Goal: Task Accomplishment & Management: Manage account settings

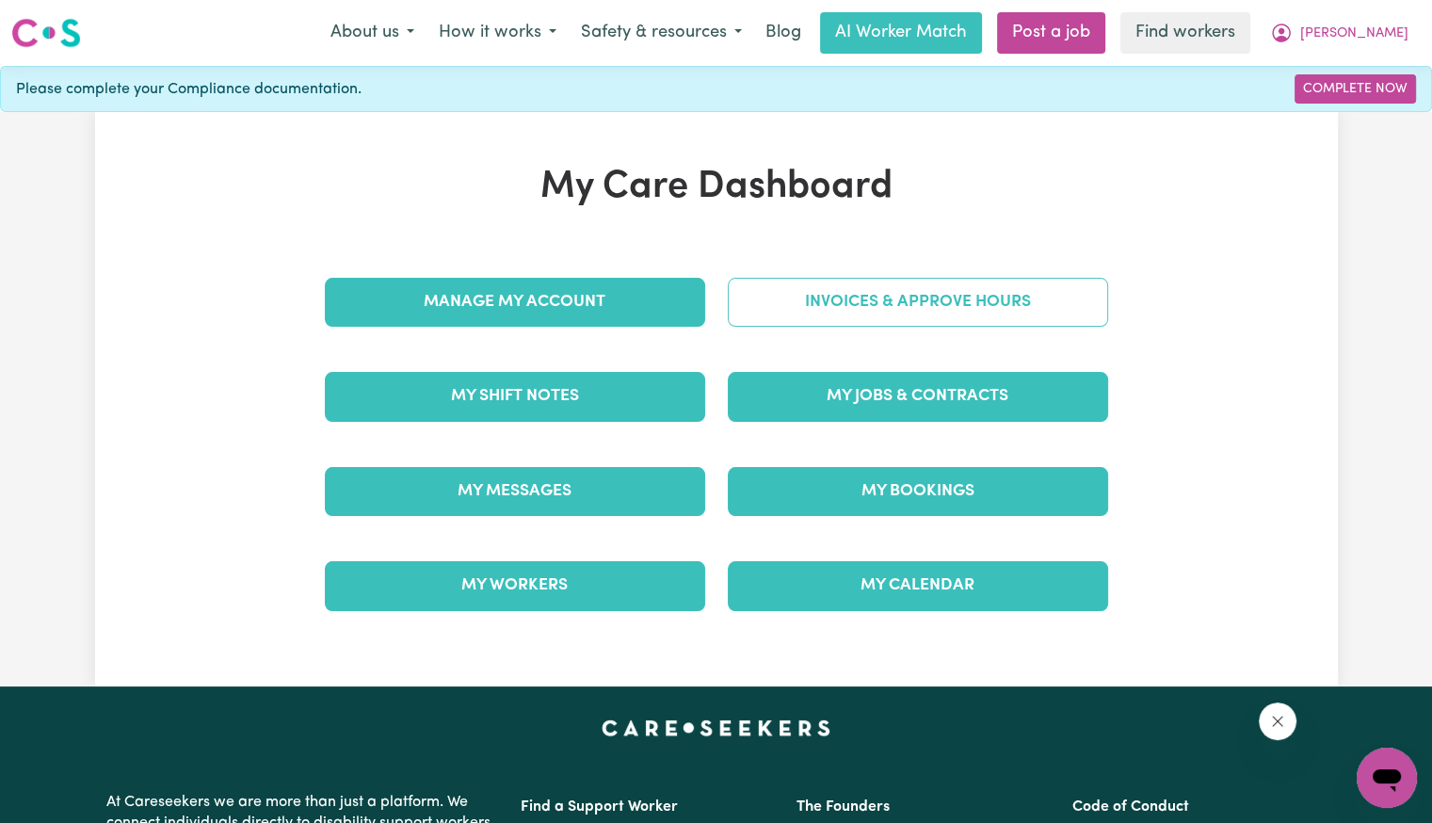
click at [821, 309] on link "Invoices & Approve Hours" at bounding box center [918, 302] width 380 height 49
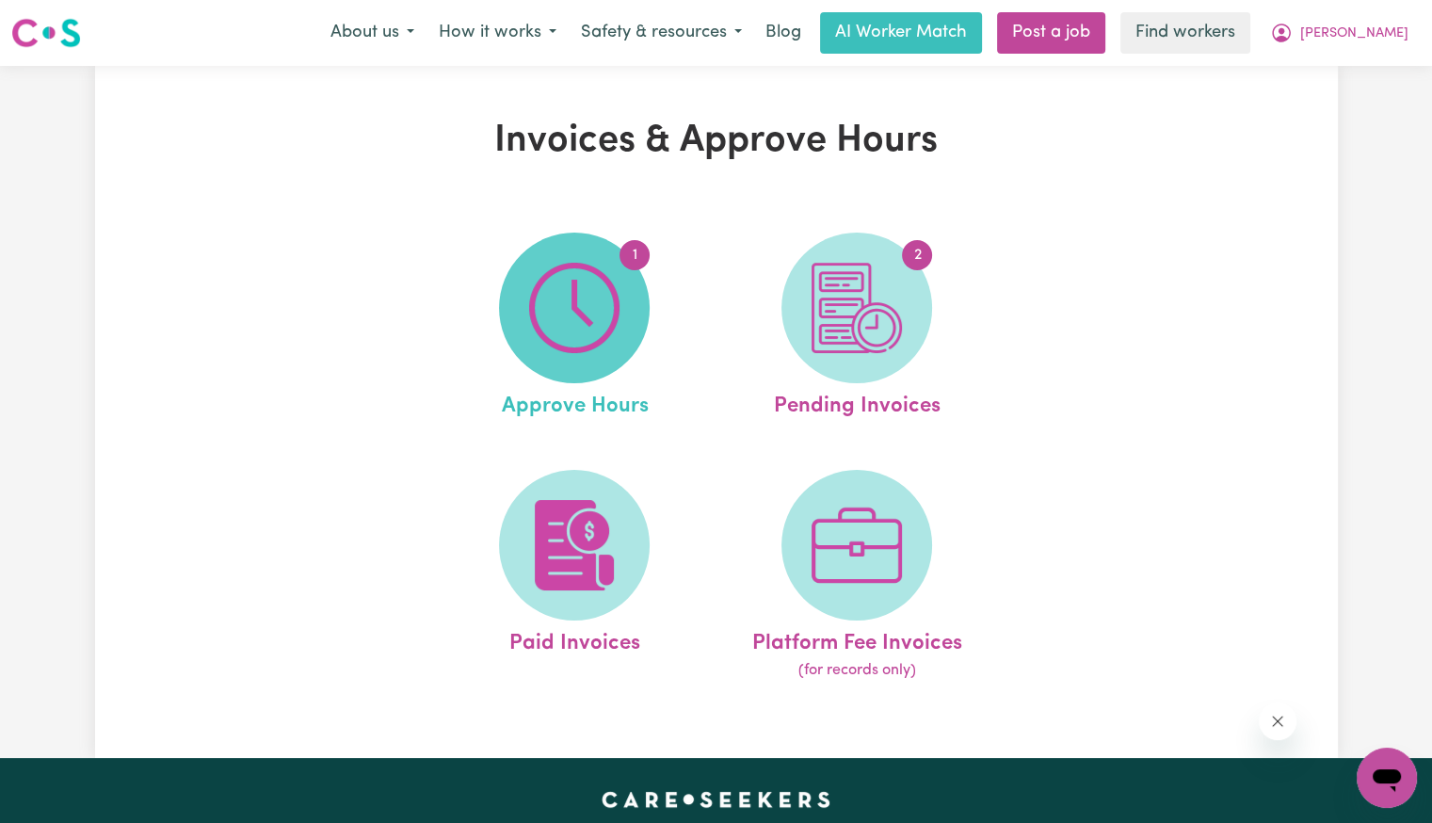
click at [637, 312] on span "1" at bounding box center [574, 307] width 151 height 151
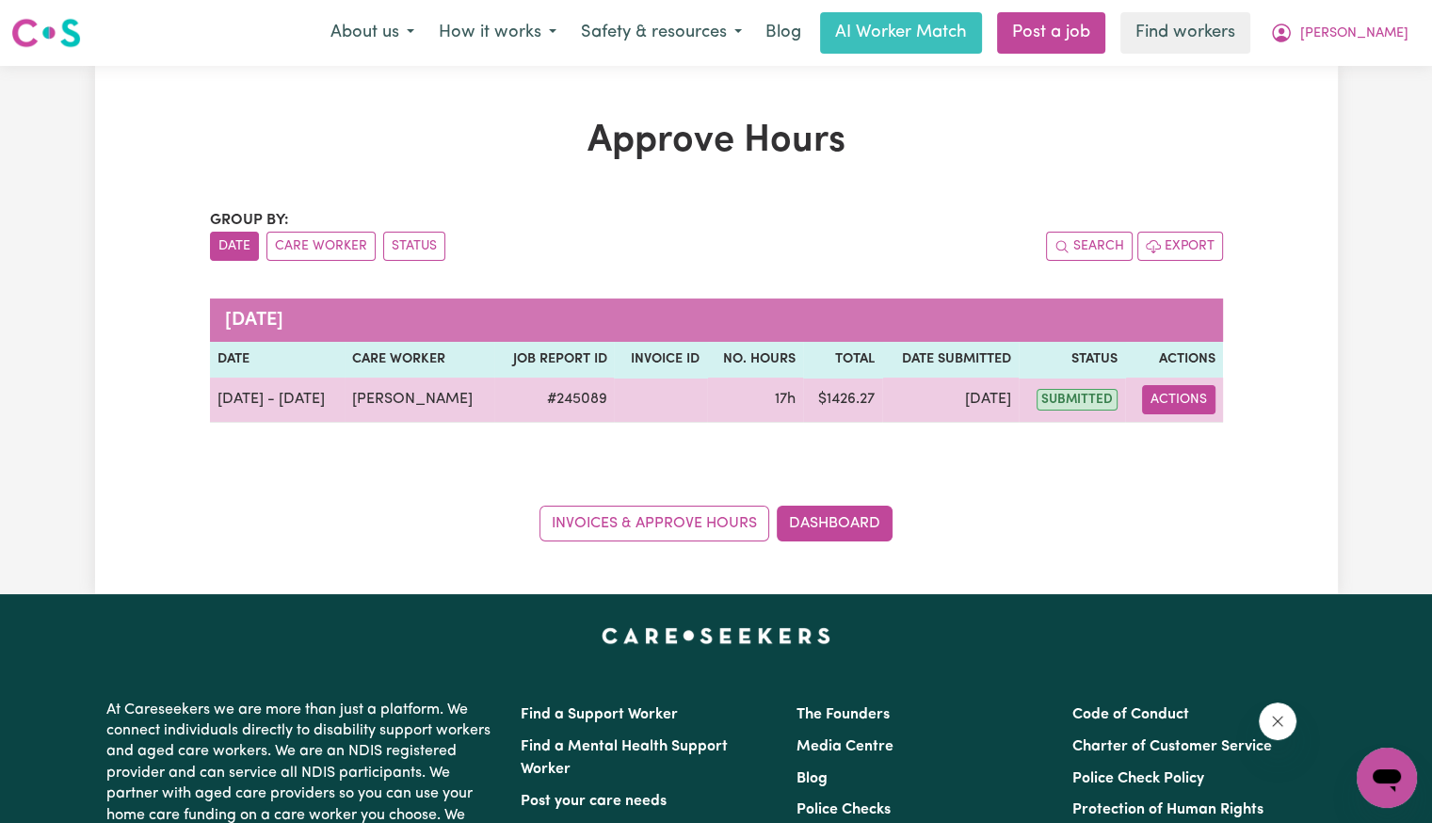
click at [1146, 402] on button "Actions" at bounding box center [1178, 399] width 73 height 29
click at [1162, 432] on span "View job report 245089" at bounding box center [1168, 442] width 15 height 23
select select "pm"
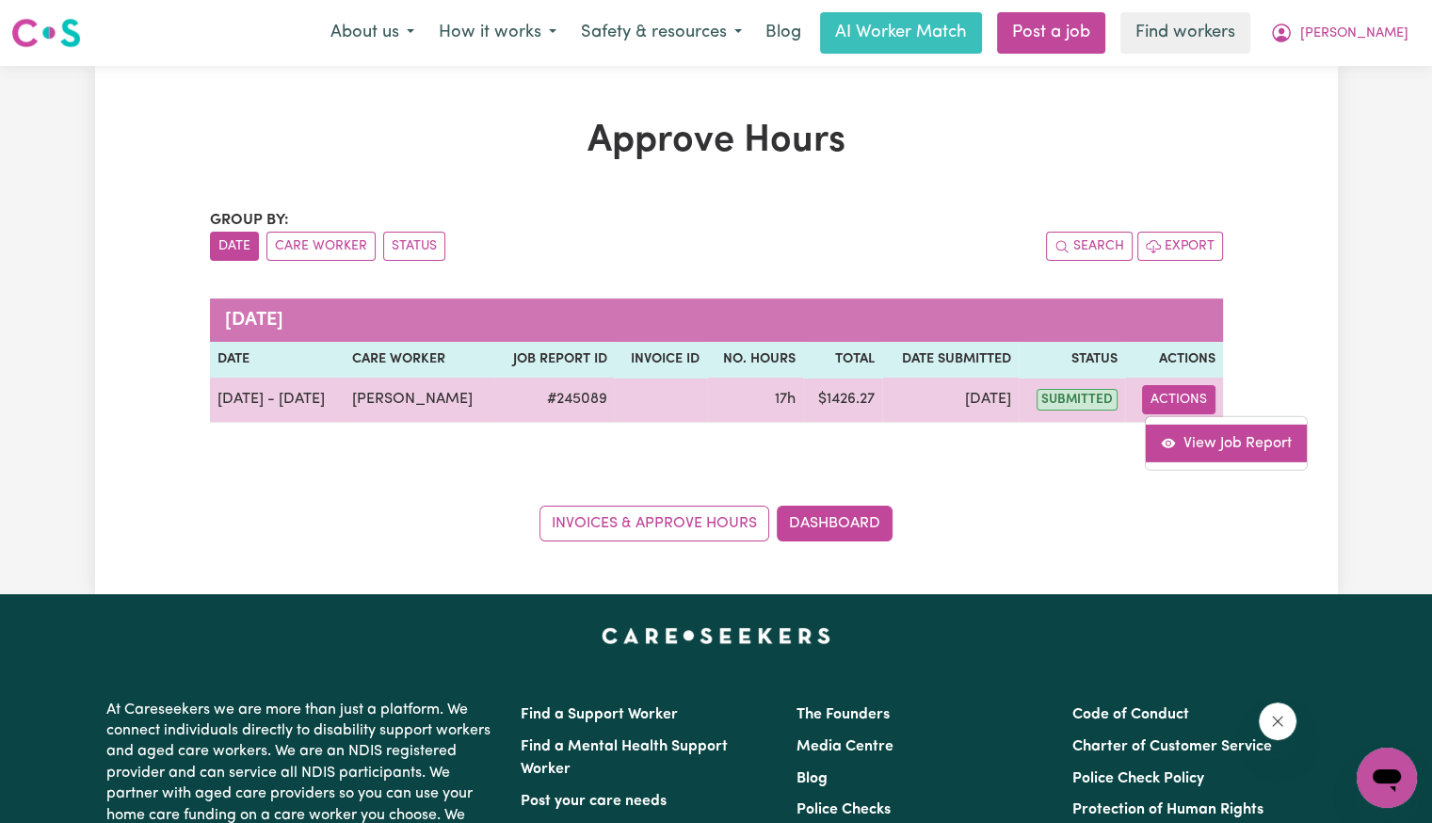
select select "pm"
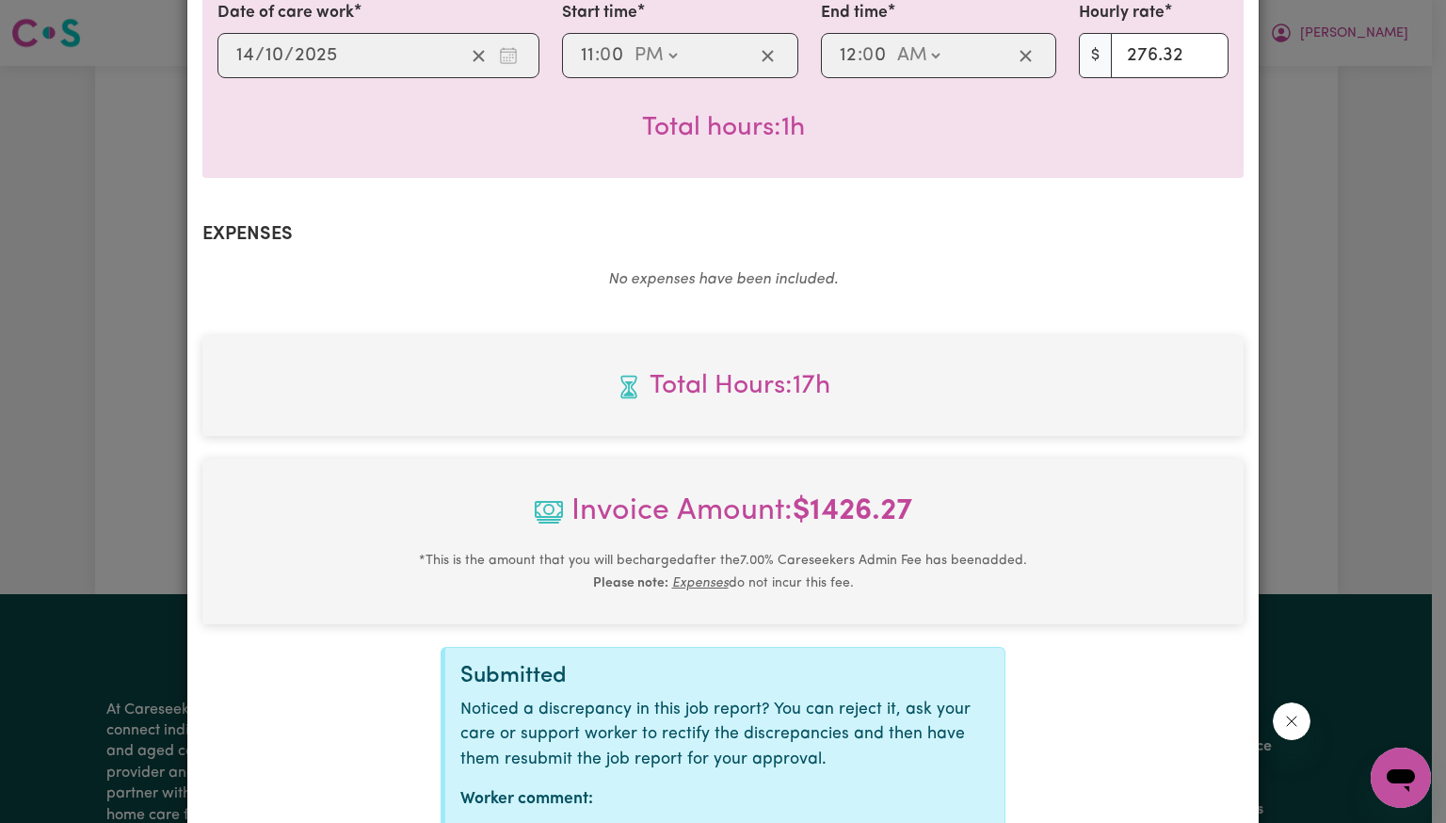
scroll to position [1114, 0]
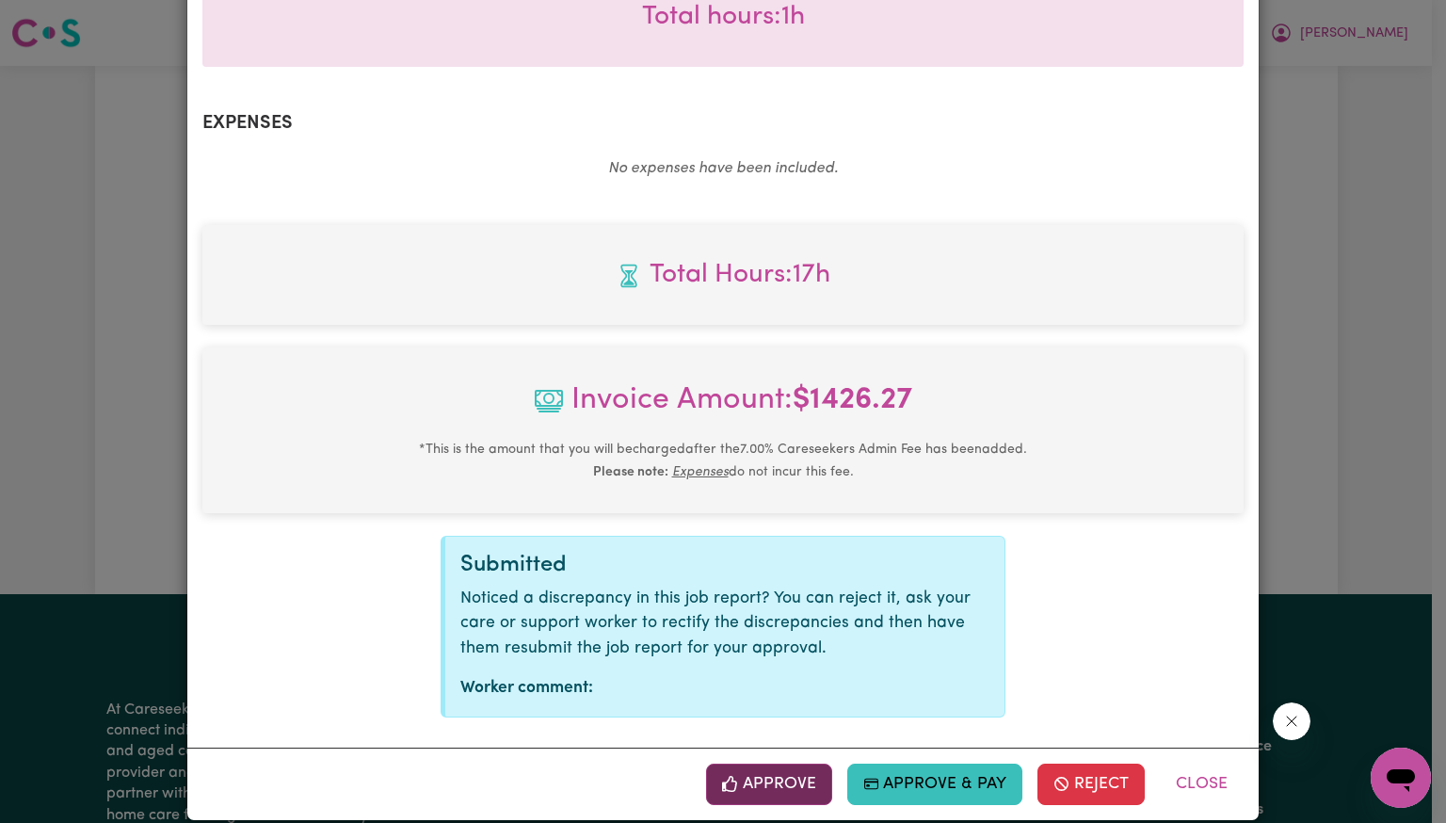
click at [740, 763] on button "Approve" at bounding box center [769, 783] width 126 height 41
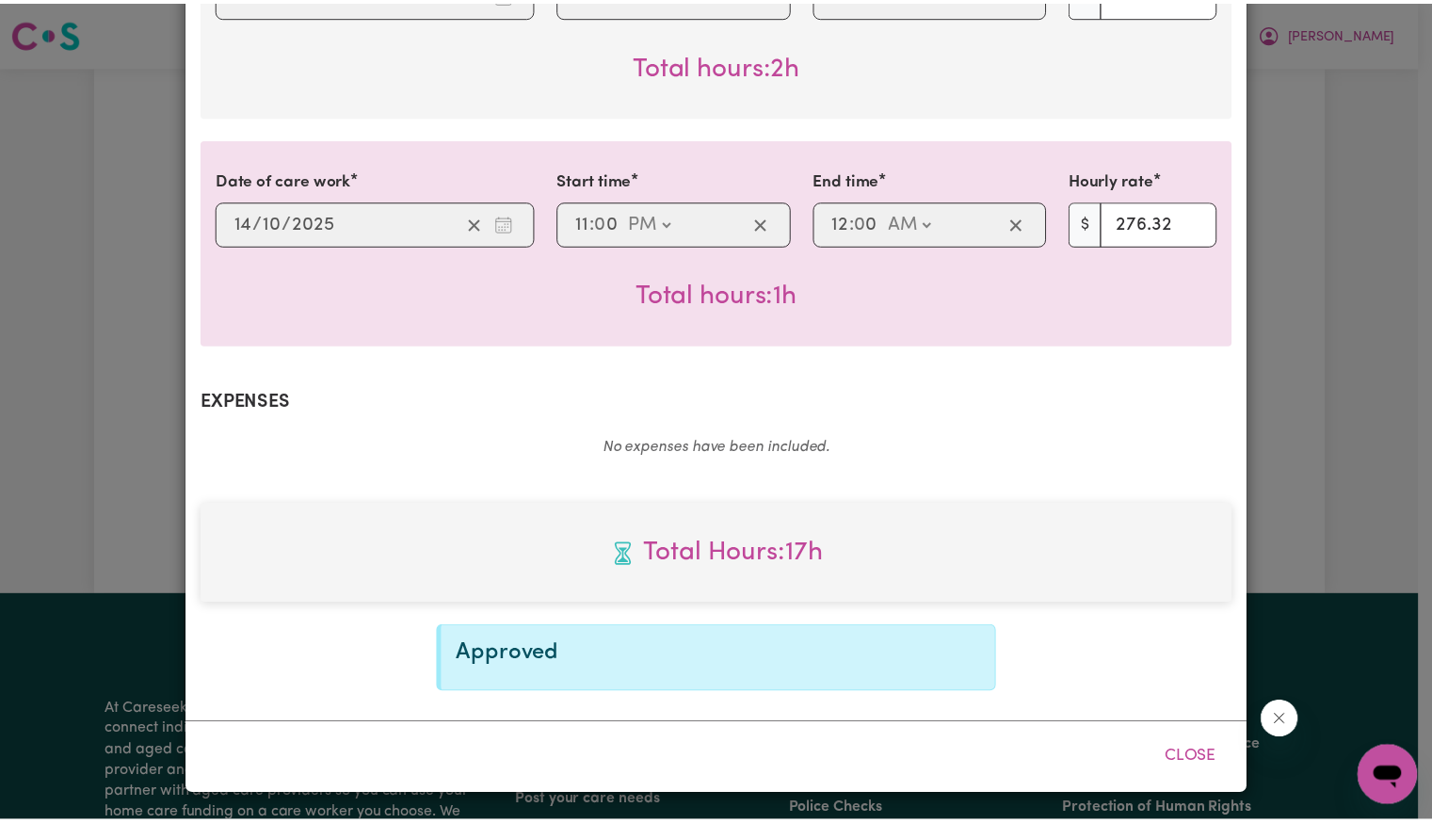
scroll to position [809, 0]
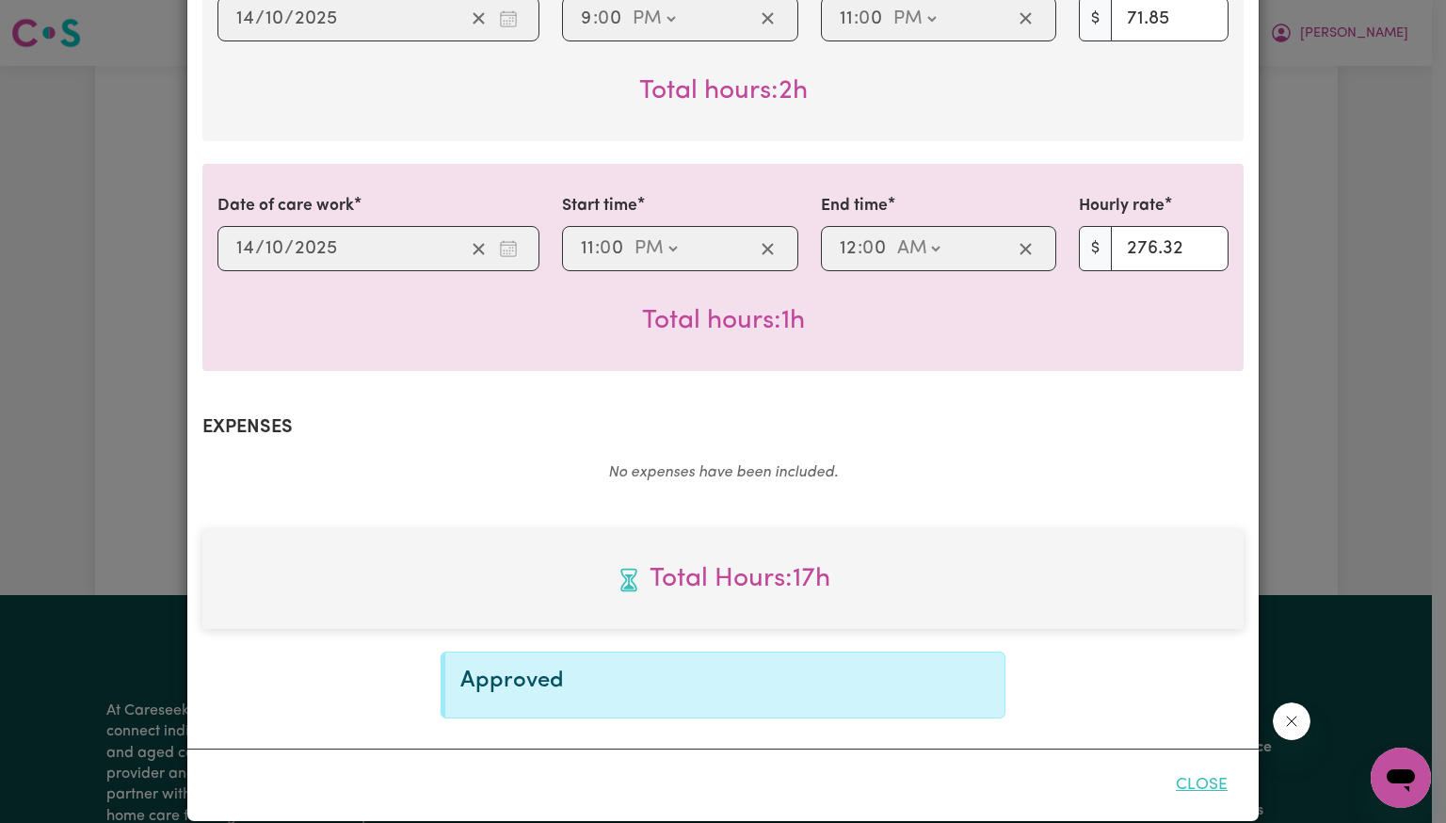
click at [1198, 765] on button "Close" at bounding box center [1202, 784] width 84 height 41
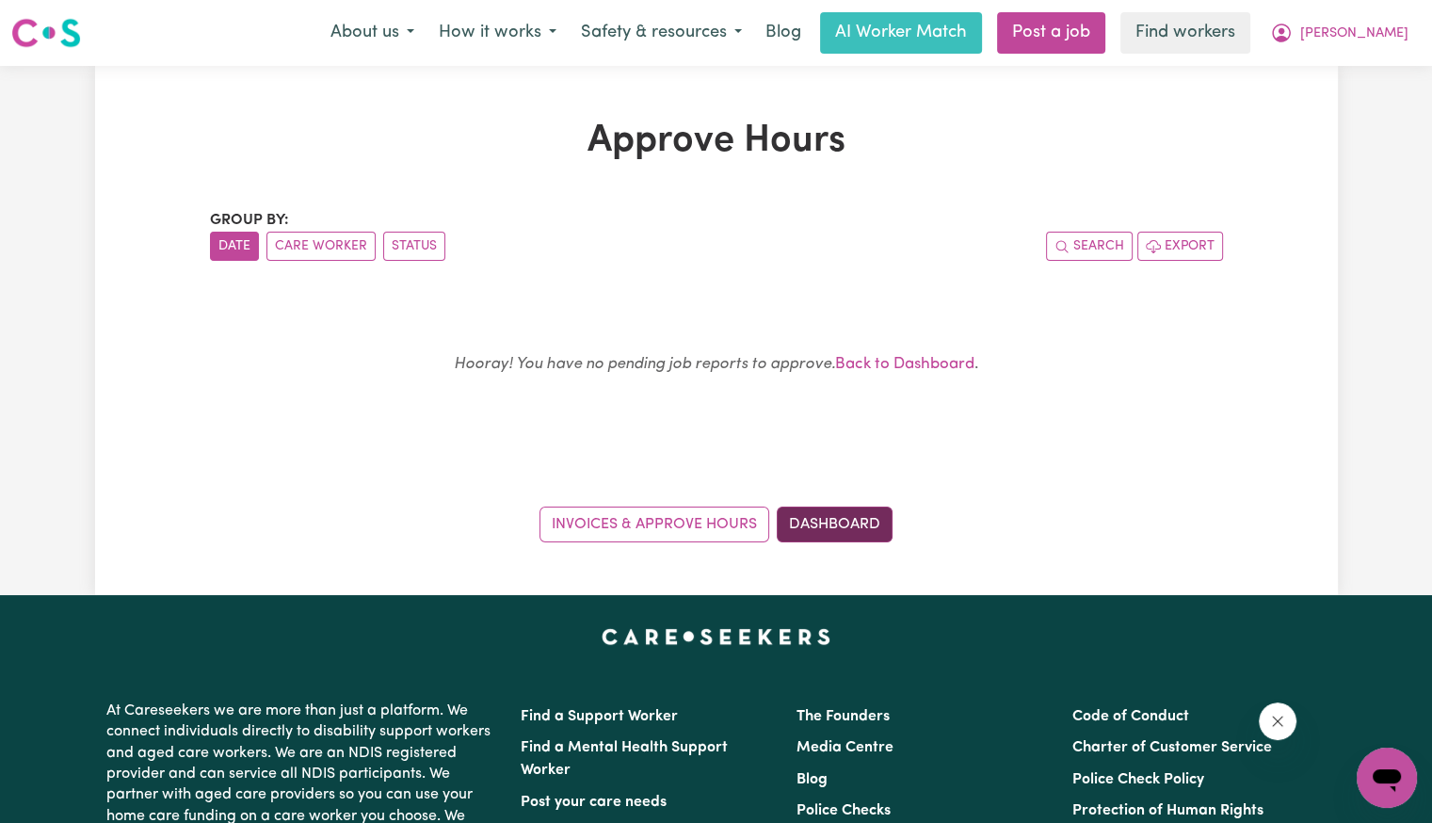
click at [843, 539] on link "Dashboard" at bounding box center [835, 524] width 116 height 36
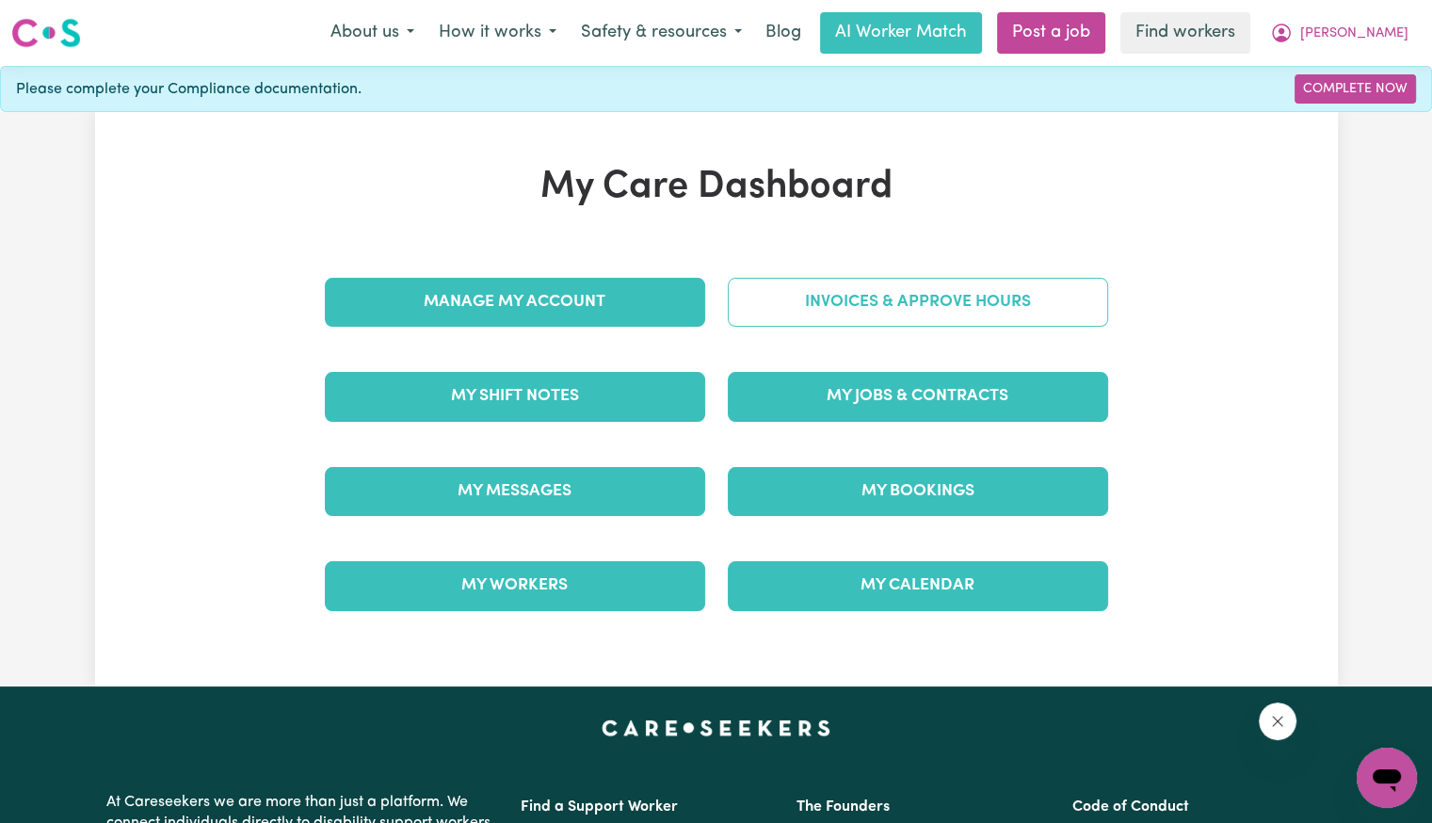
click at [873, 299] on link "Invoices & Approve Hours" at bounding box center [918, 302] width 380 height 49
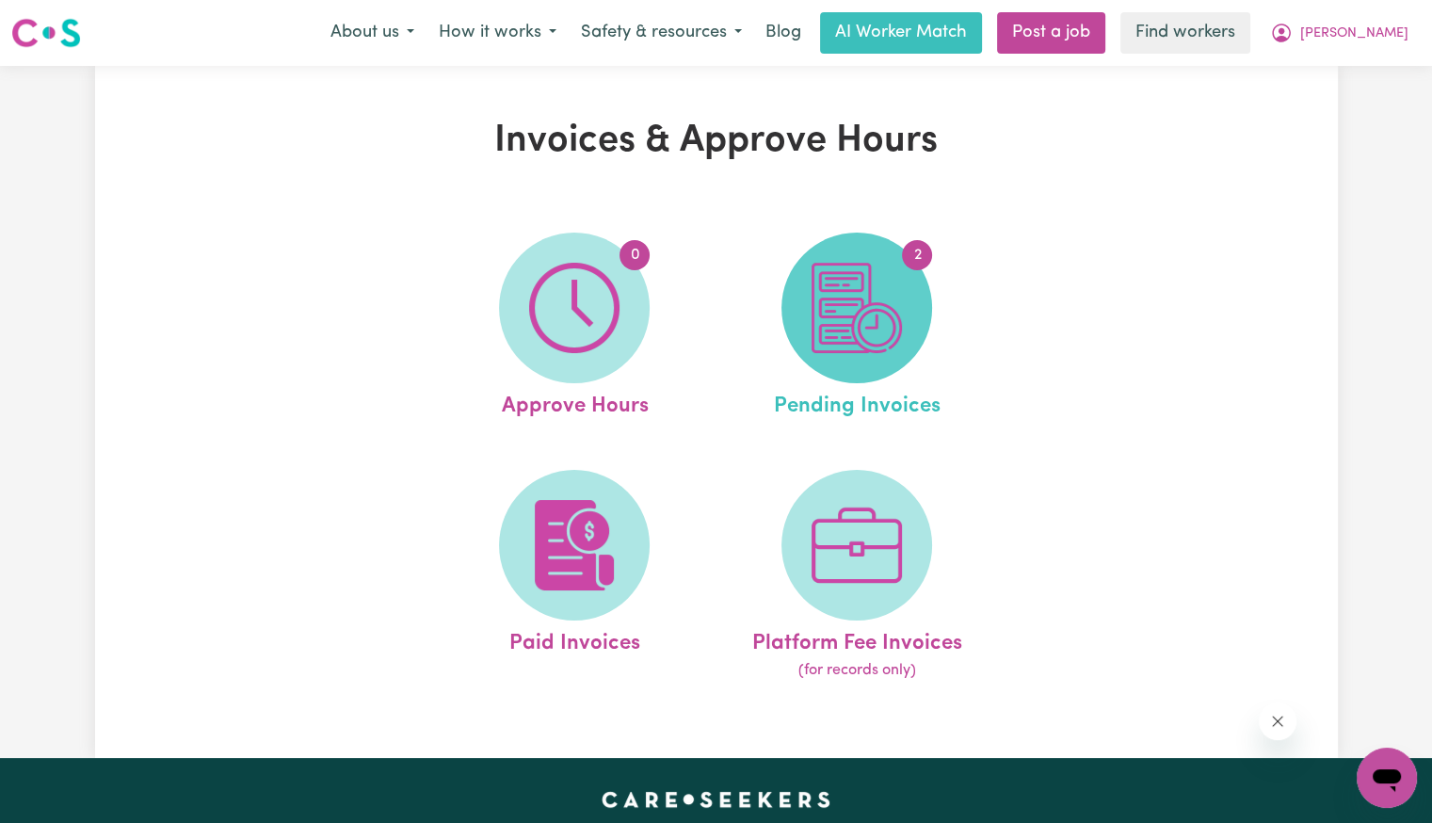
click at [824, 322] on img at bounding box center [856, 308] width 90 height 90
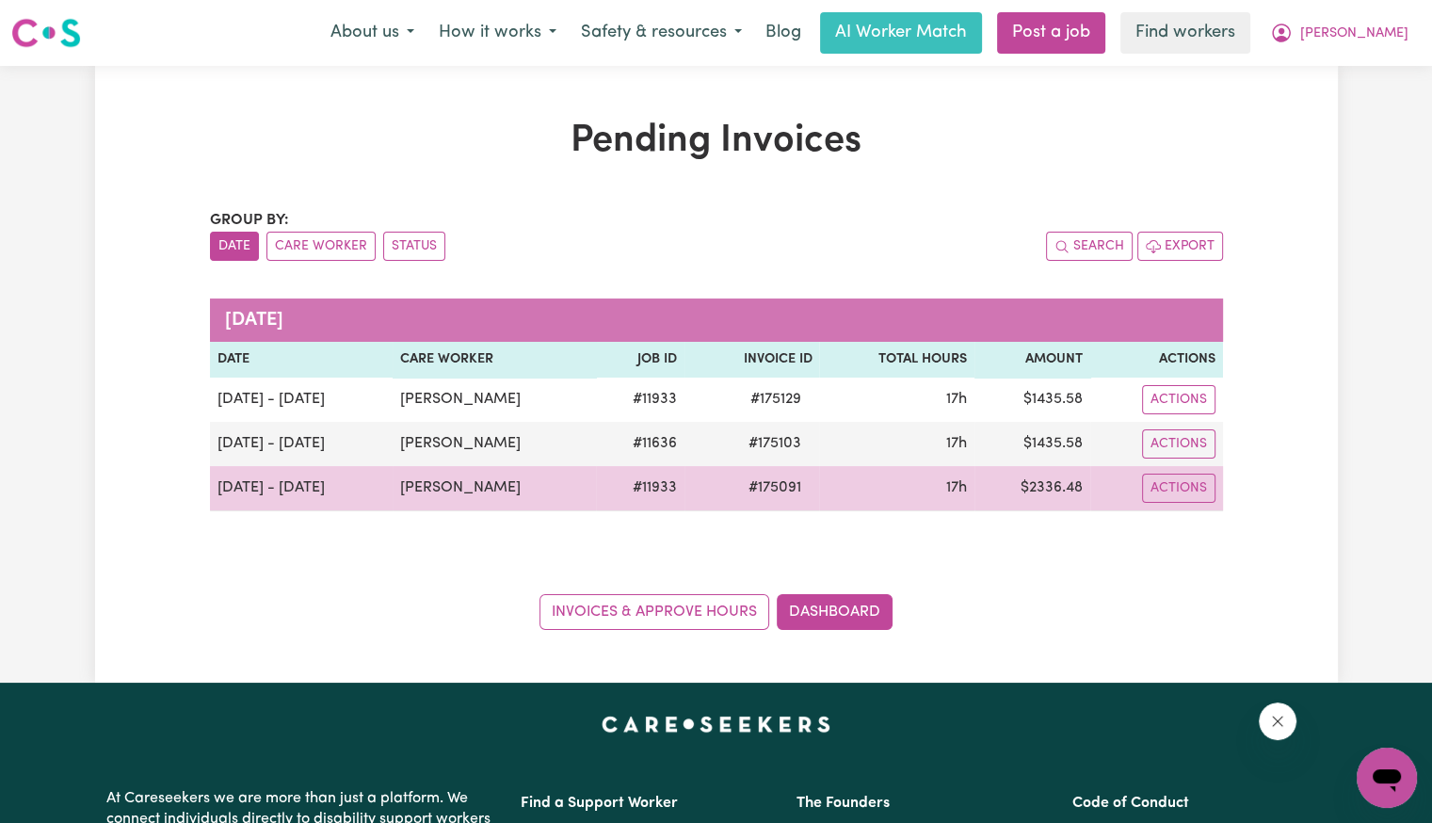
click at [759, 483] on span "# 175091" at bounding box center [773, 487] width 75 height 23
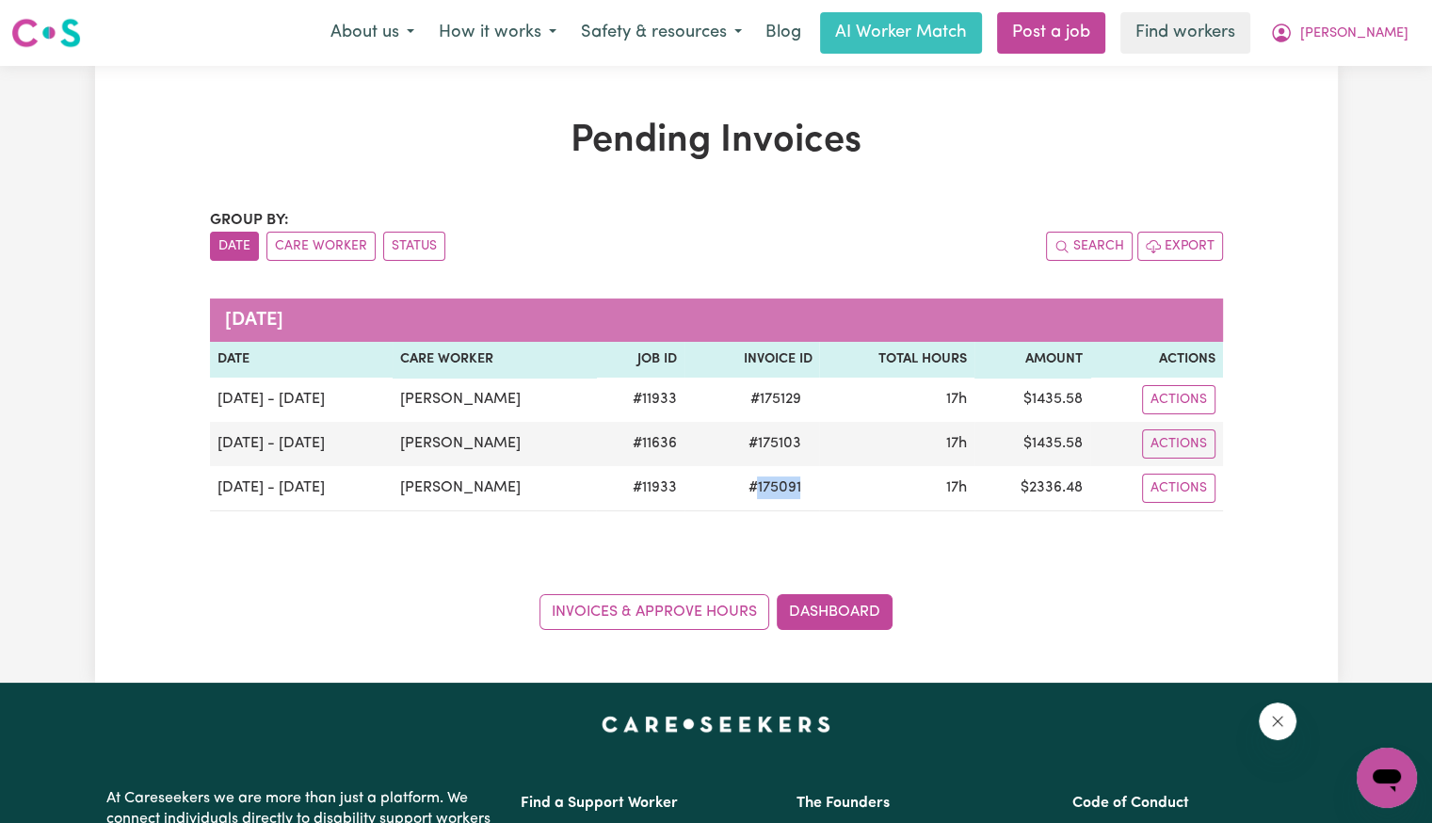
copy span "175091"
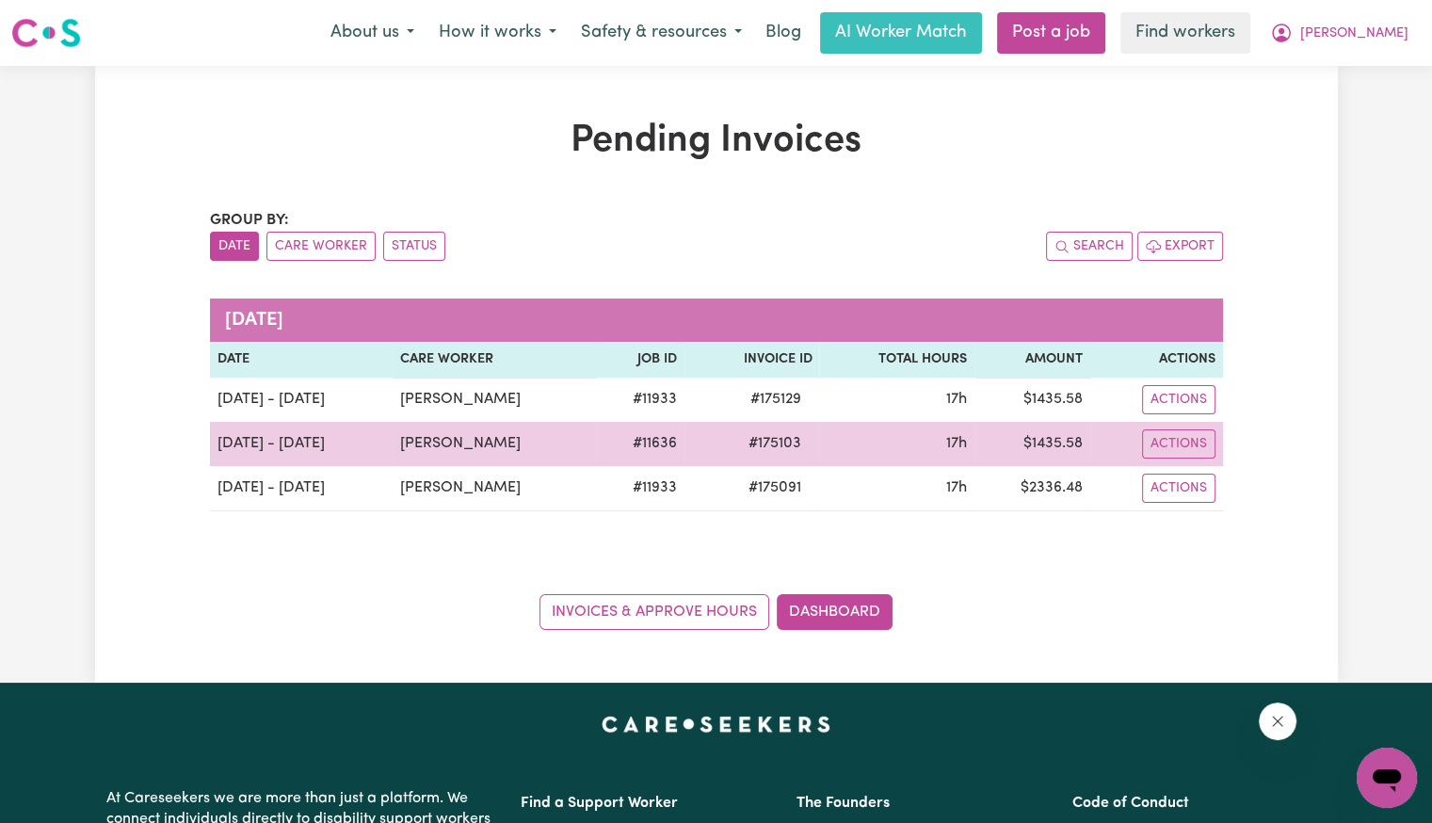
click at [758, 445] on span "# 175103" at bounding box center [773, 443] width 75 height 23
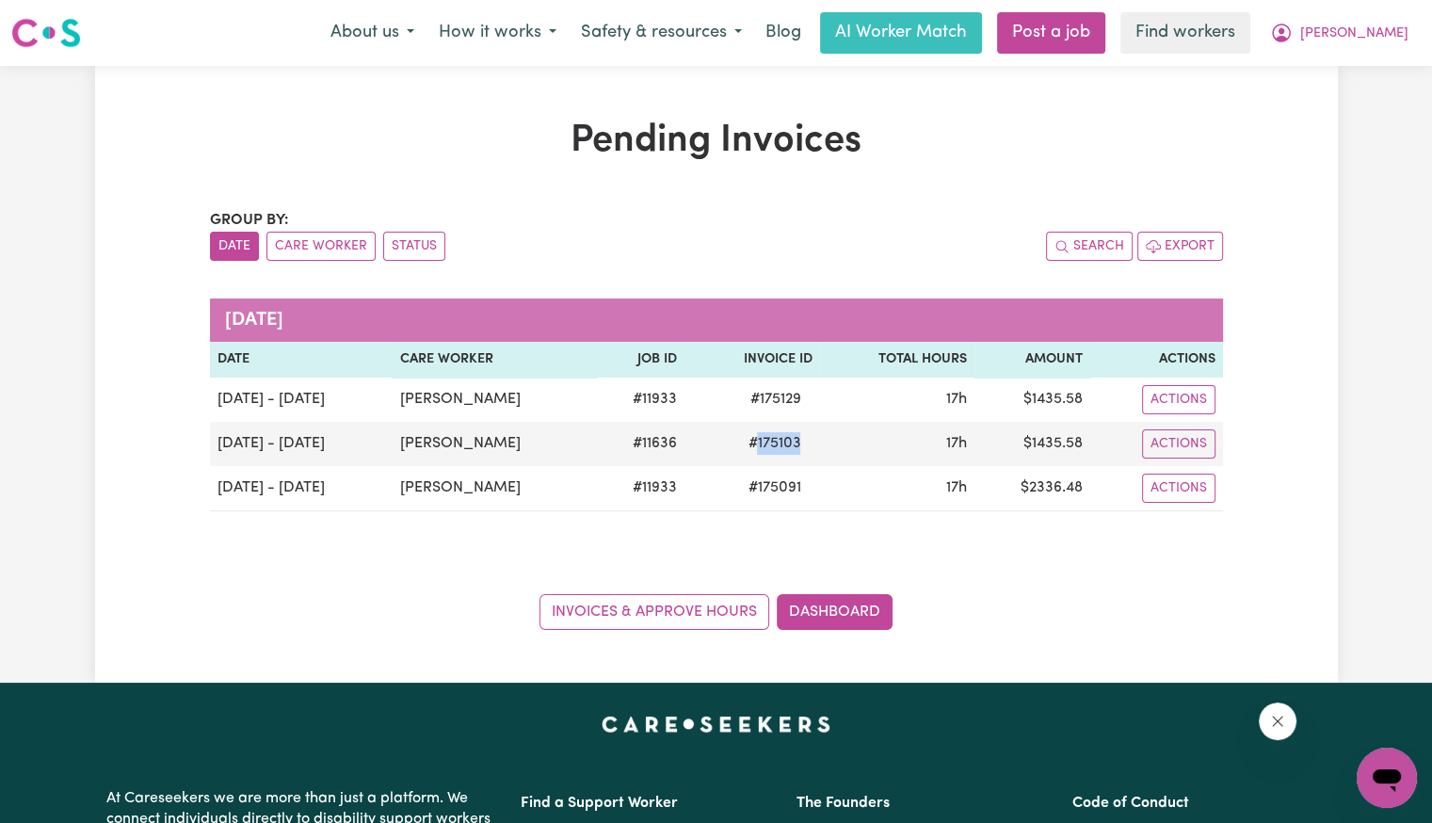
copy span "175103"
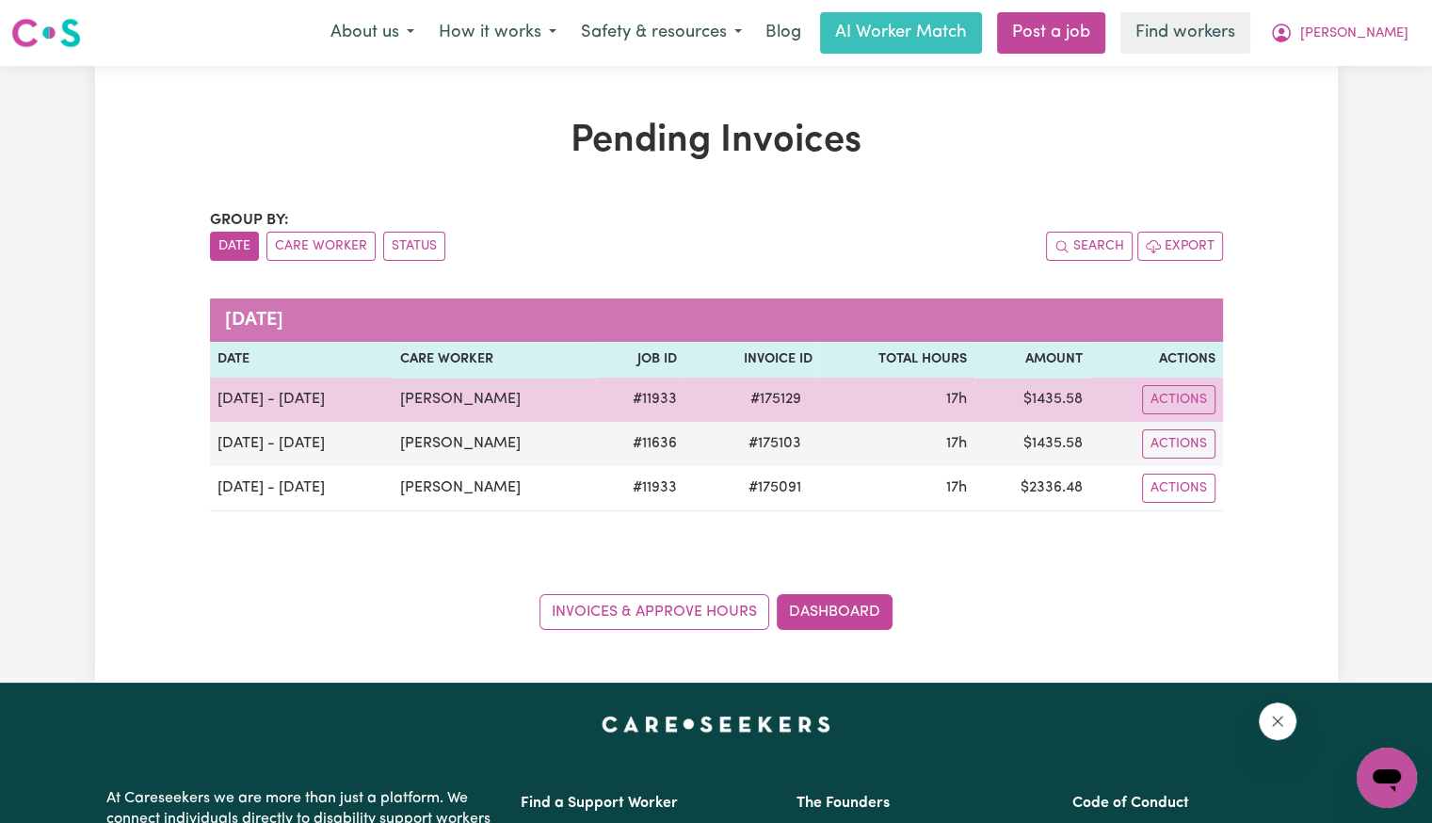
drag, startPoint x: 785, startPoint y: 408, endPoint x: 776, endPoint y: 406, distance: 9.6
click at [785, 408] on span "# 175129" at bounding box center [774, 399] width 73 height 23
click at [745, 393] on span "# 175129" at bounding box center [774, 399] width 73 height 23
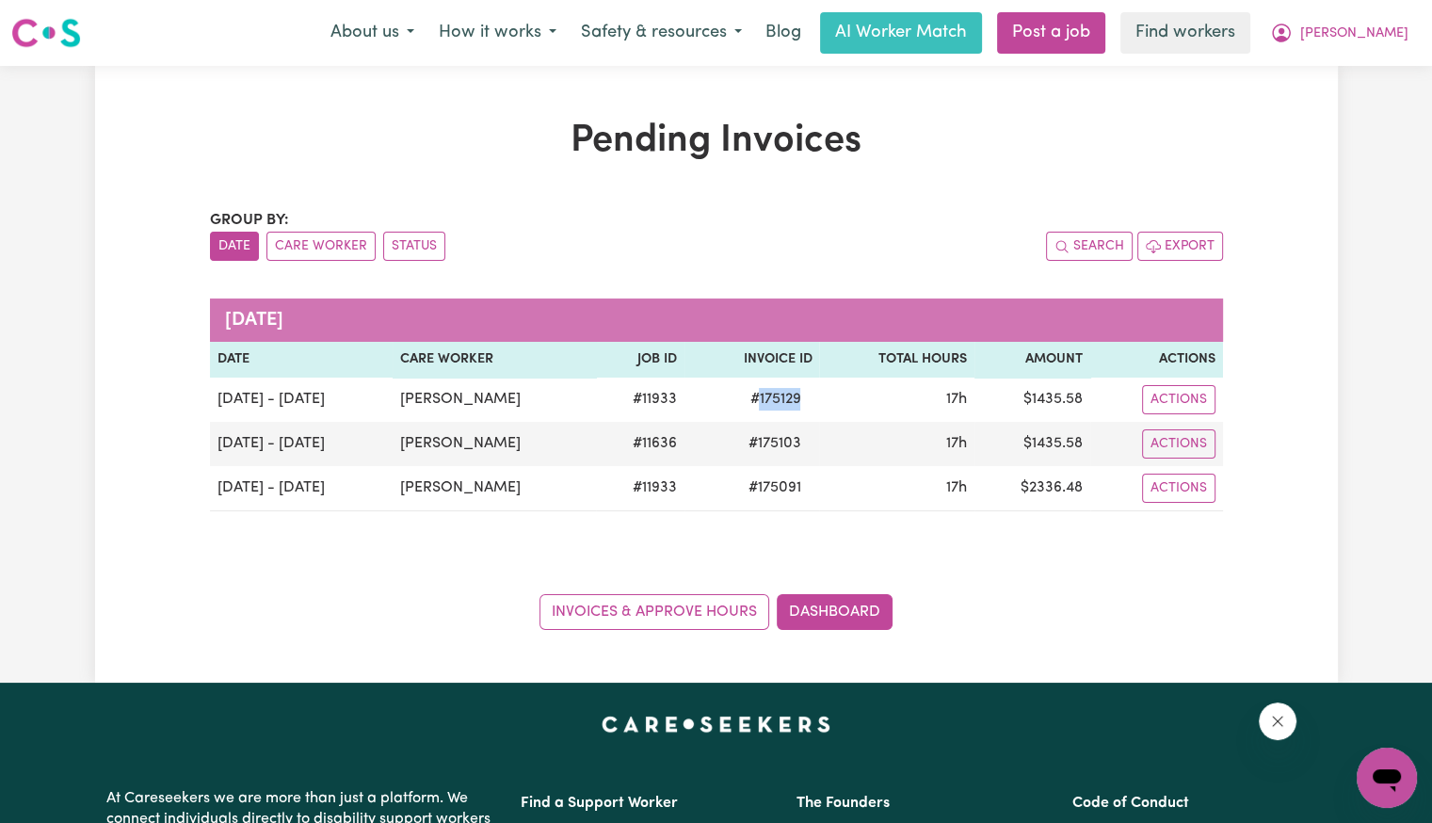
copy span "175129"
click at [1386, 37] on span "[PERSON_NAME]" at bounding box center [1354, 34] width 108 height 21
click at [1356, 118] on link "Logout" at bounding box center [1345, 108] width 149 height 36
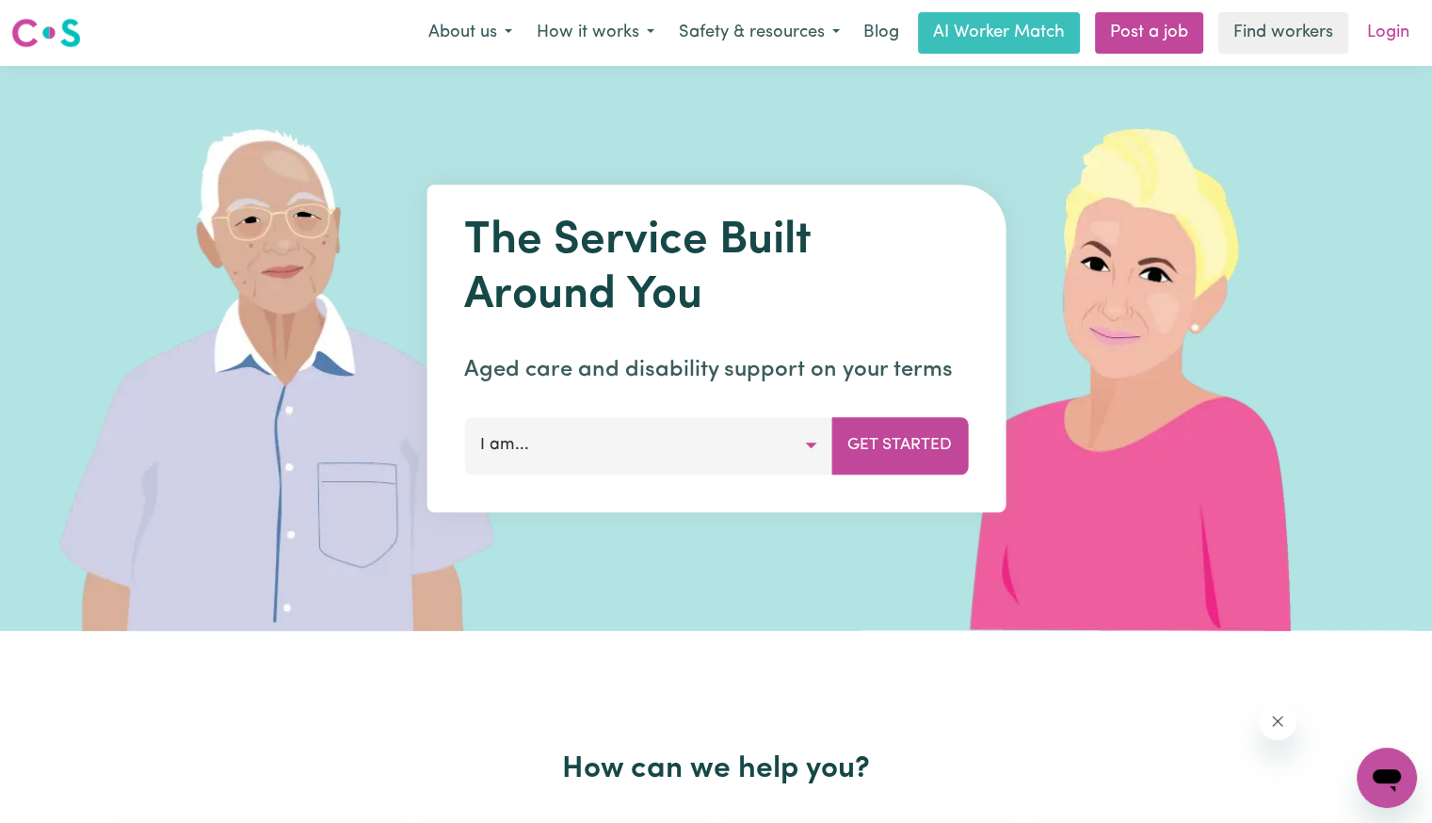
click at [1389, 41] on link "Login" at bounding box center [1387, 32] width 65 height 41
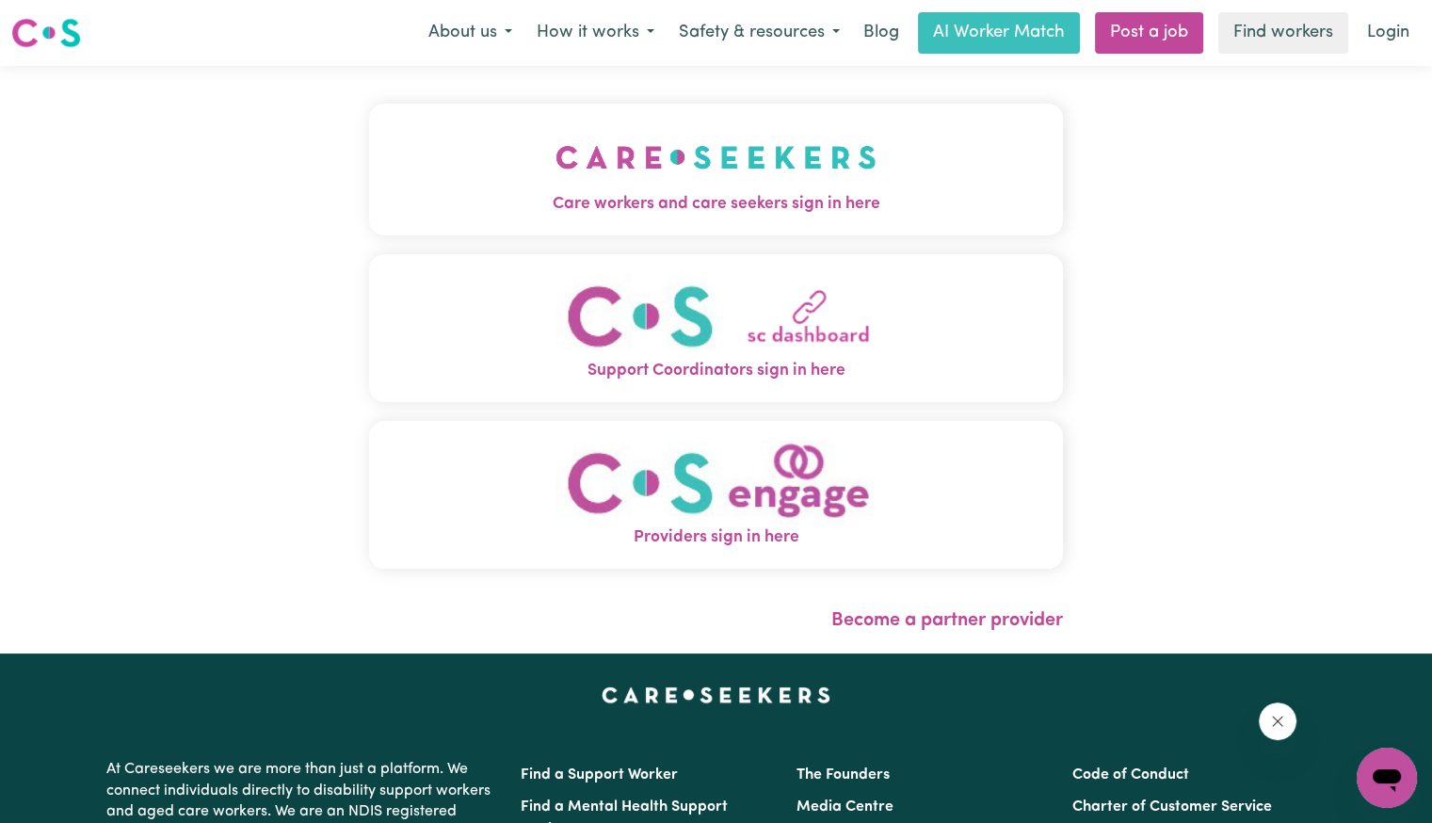
drag, startPoint x: 551, startPoint y: 111, endPoint x: 555, endPoint y: 121, distance: 11.4
click at [551, 111] on button "Care workers and care seekers sign in here" at bounding box center [716, 170] width 694 height 132
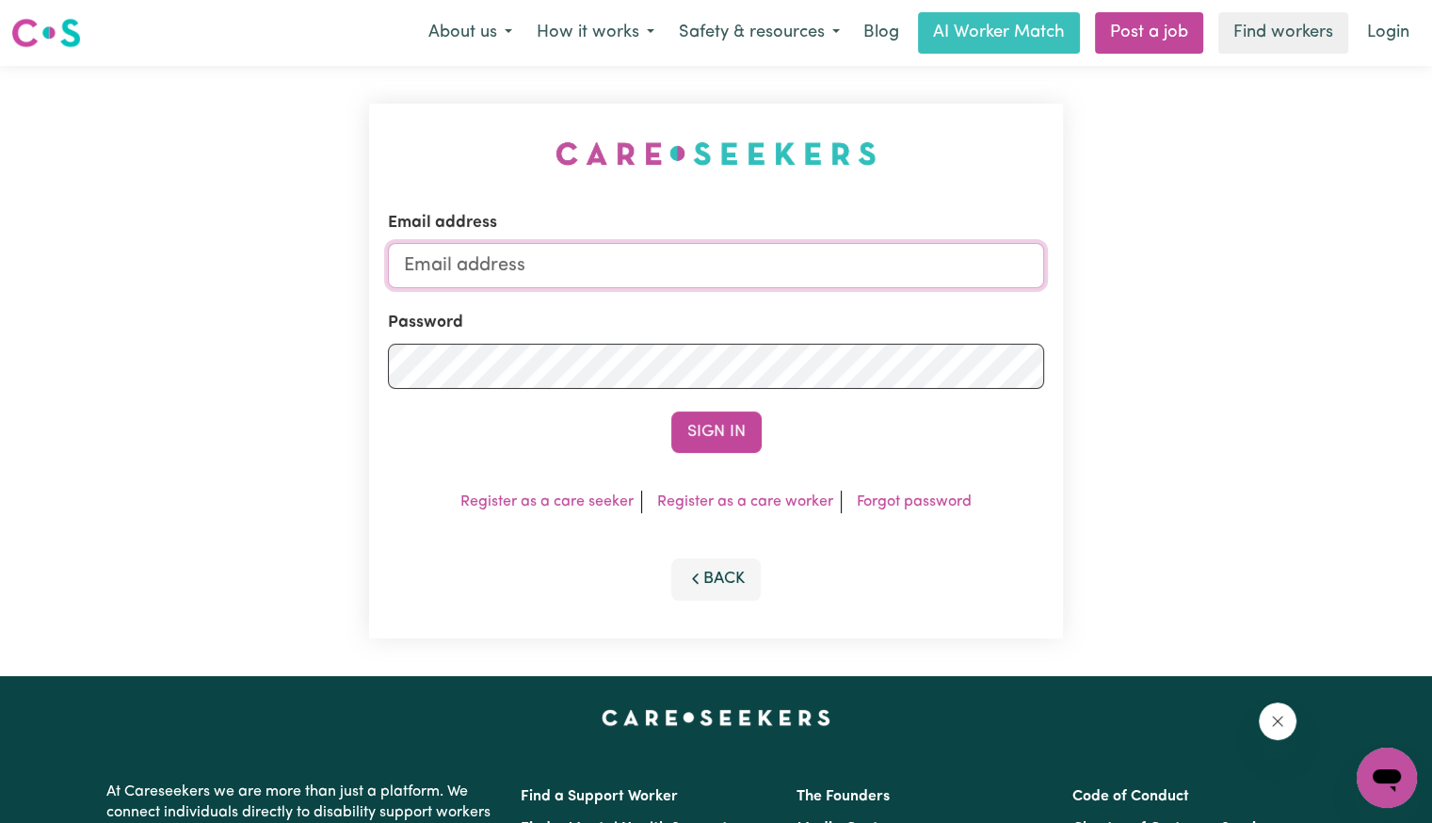
click at [644, 253] on input "Email address" at bounding box center [716, 265] width 656 height 45
type input "[EMAIL_ADDRESS][PERSON_NAME][PERSON_NAME][DOMAIN_NAME]"
click at [671, 411] on button "Sign In" at bounding box center [716, 431] width 90 height 41
